Goal: Browse casually: Explore the website without a specific task or goal

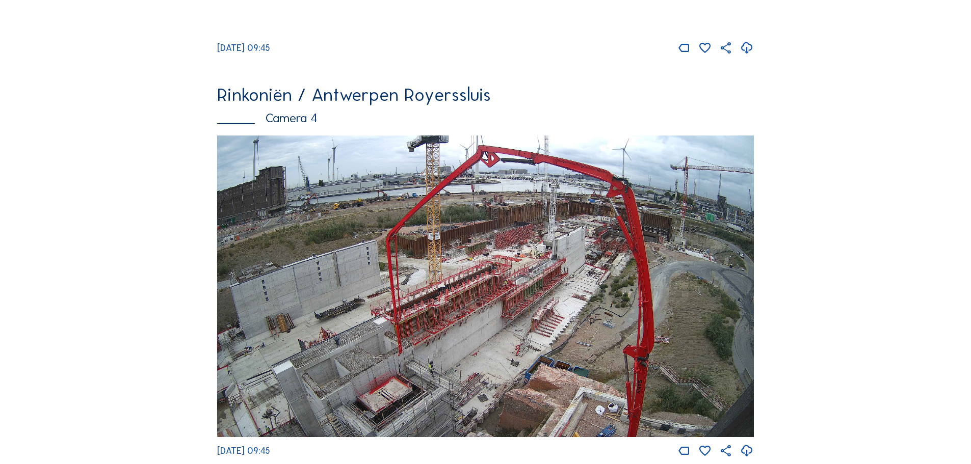
scroll to position [1675, 0]
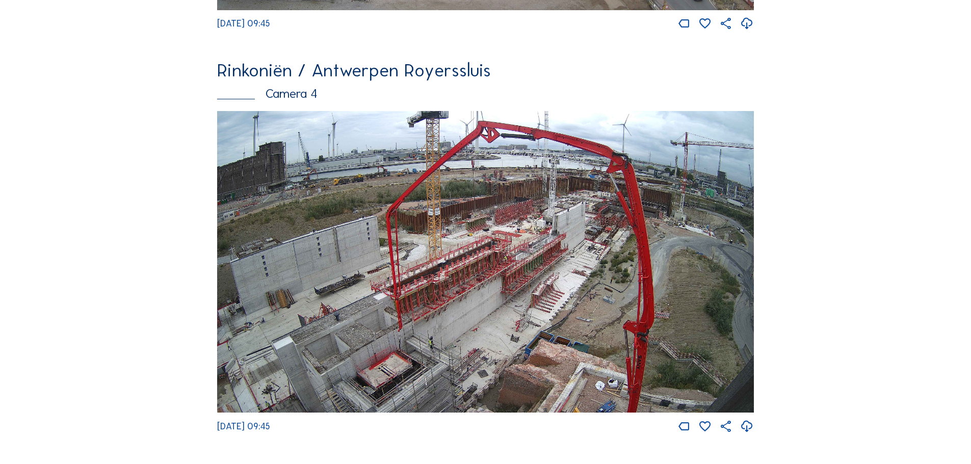
click at [326, 295] on img at bounding box center [485, 262] width 537 height 302
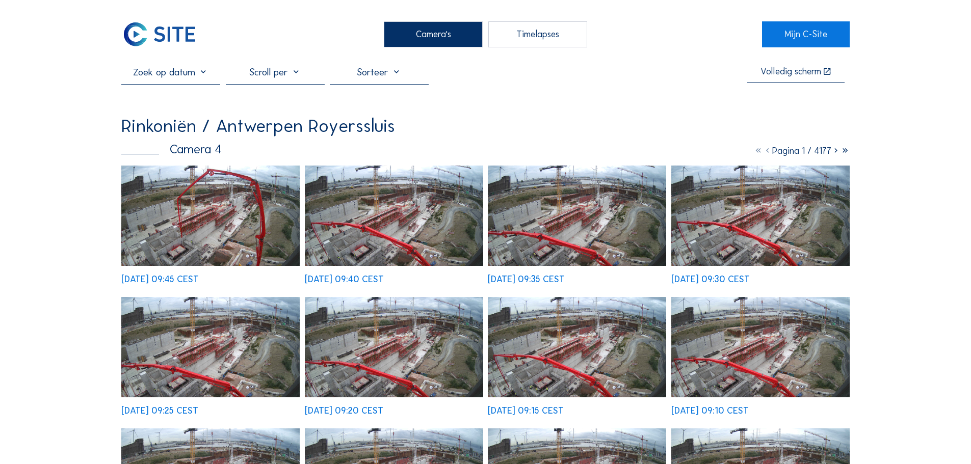
click at [233, 178] on img at bounding box center [210, 216] width 178 height 100
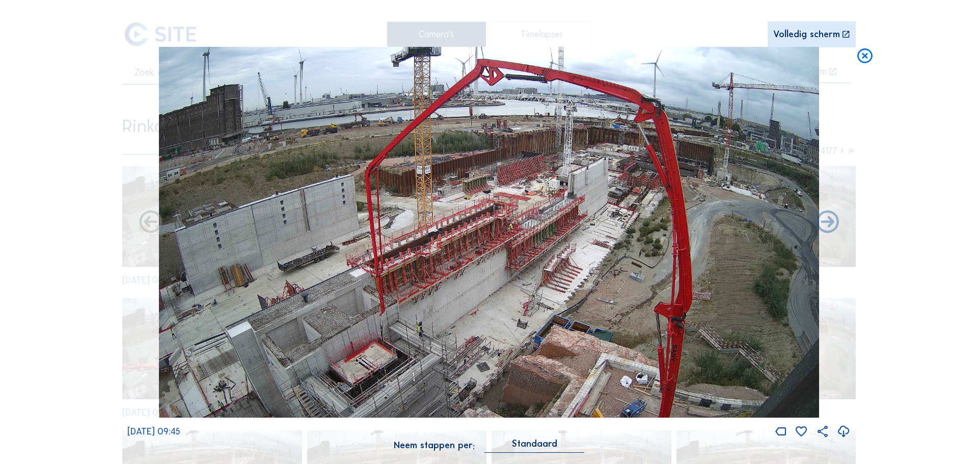
click at [314, 387] on img at bounding box center [489, 232] width 660 height 371
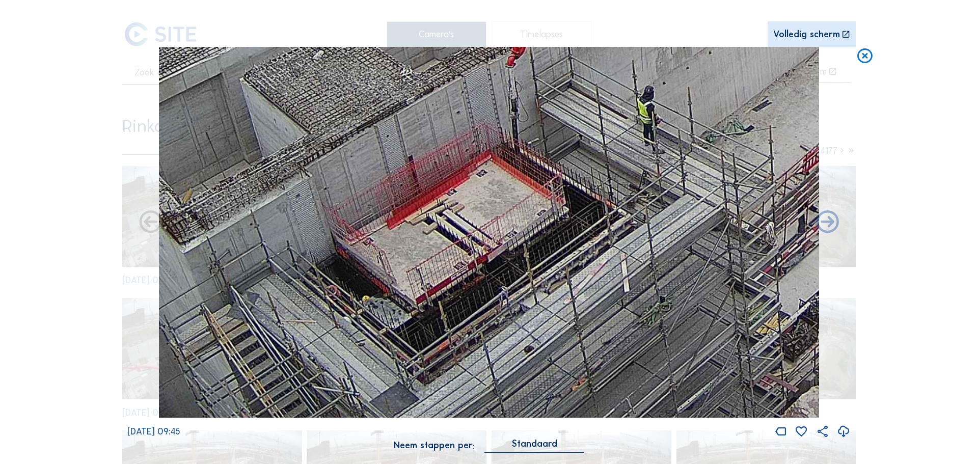
drag, startPoint x: 351, startPoint y: 365, endPoint x: 363, endPoint y: 273, distance: 93.0
click at [363, 273] on img at bounding box center [489, 232] width 660 height 371
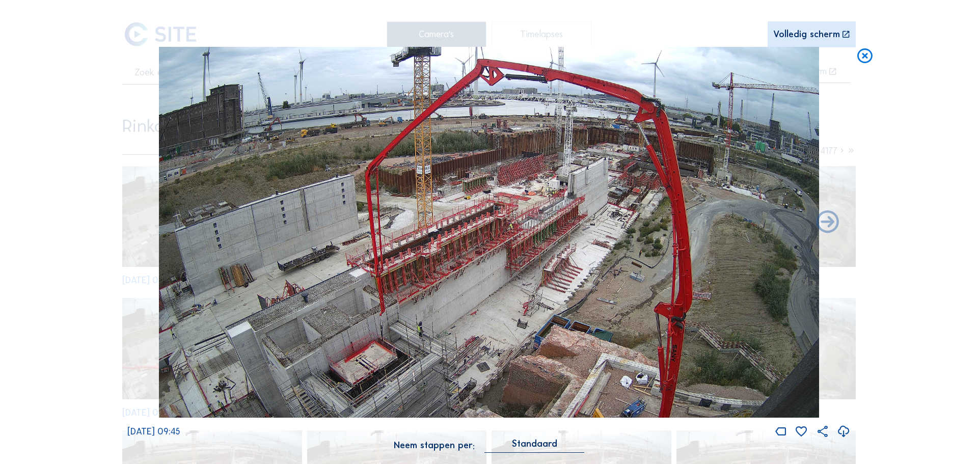
click at [70, 243] on div "Scroll om door de tijd te reizen | Druk op de 'Alt'-knop + scroll om te Zoomen …" at bounding box center [489, 232] width 978 height 464
click at [858, 56] on icon at bounding box center [865, 56] width 18 height 19
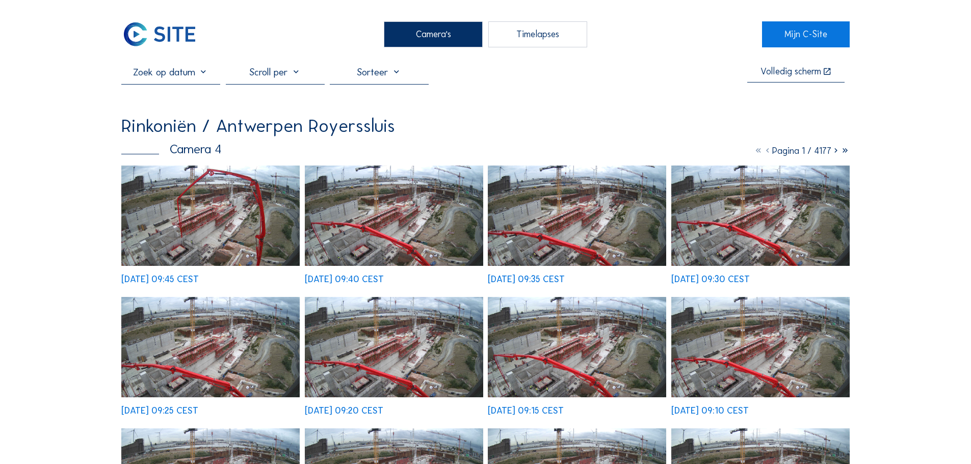
click at [153, 38] on img at bounding box center [159, 33] width 76 height 25
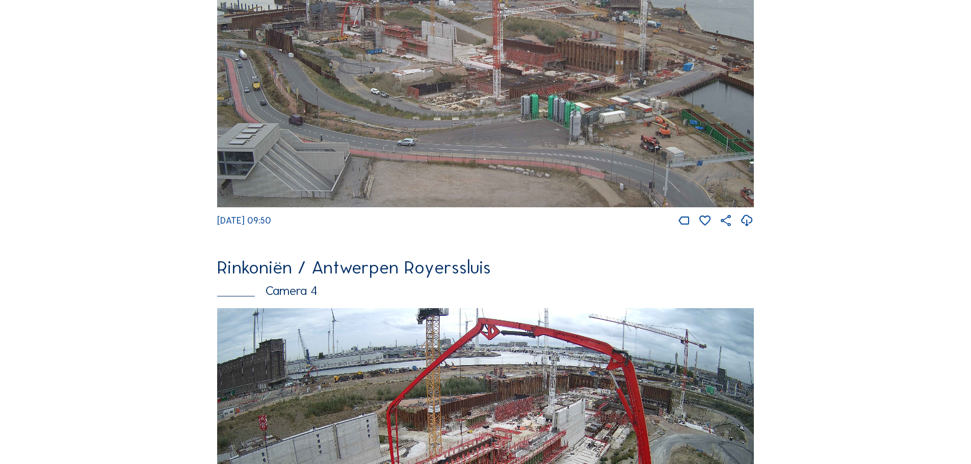
click at [357, 308] on img at bounding box center [485, 459] width 537 height 302
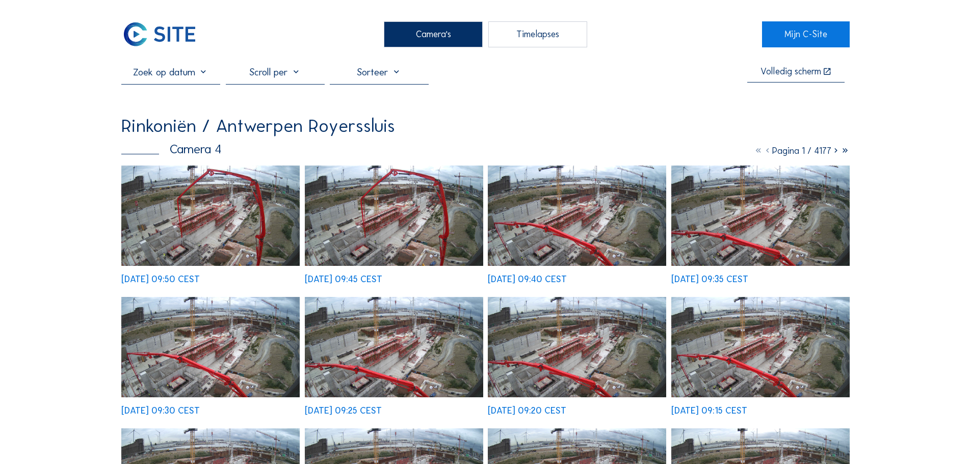
click at [209, 195] on img at bounding box center [210, 216] width 178 height 100
